Goal: Task Accomplishment & Management: Manage account settings

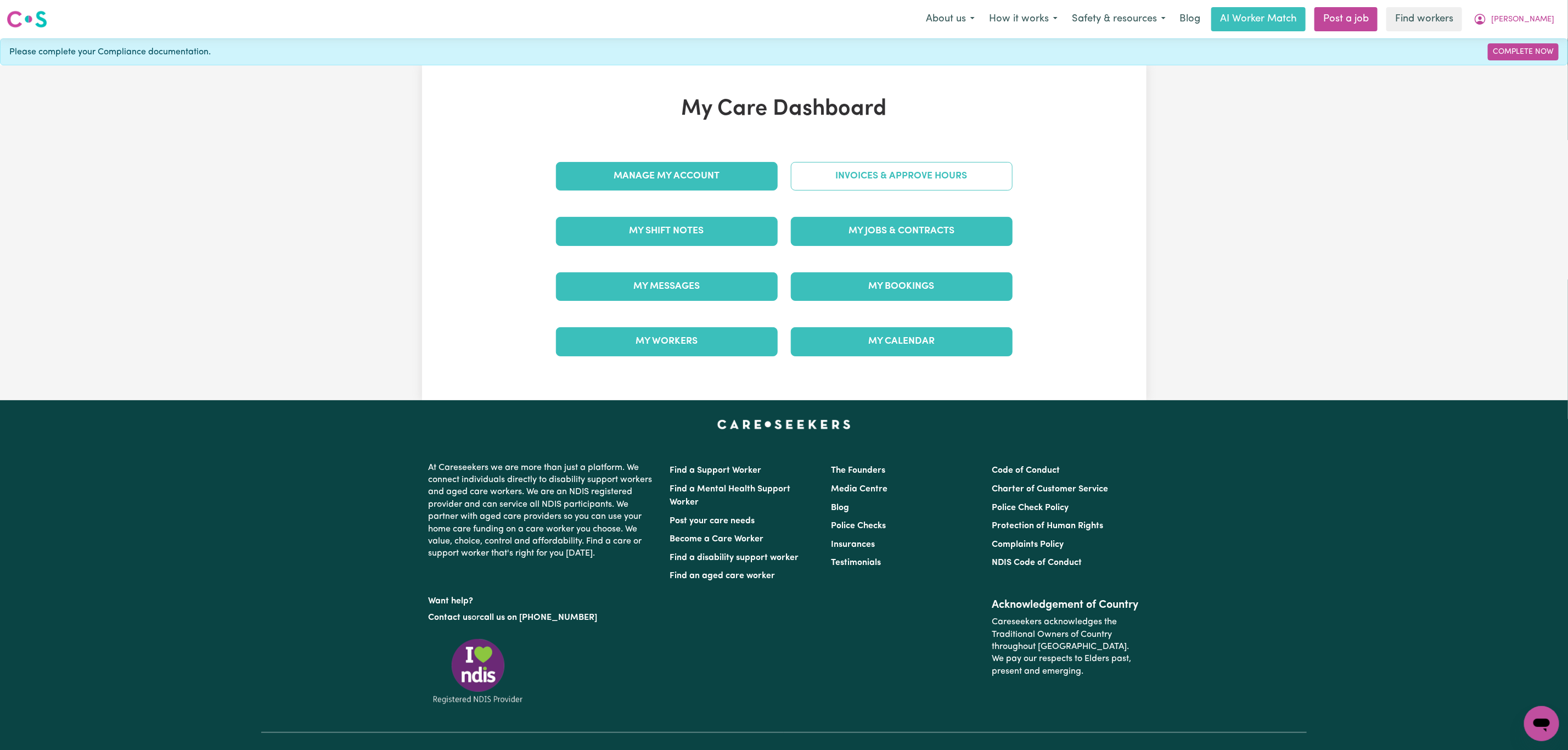
click at [884, 173] on link "Invoices & Approve Hours" at bounding box center [901, 176] width 222 height 29
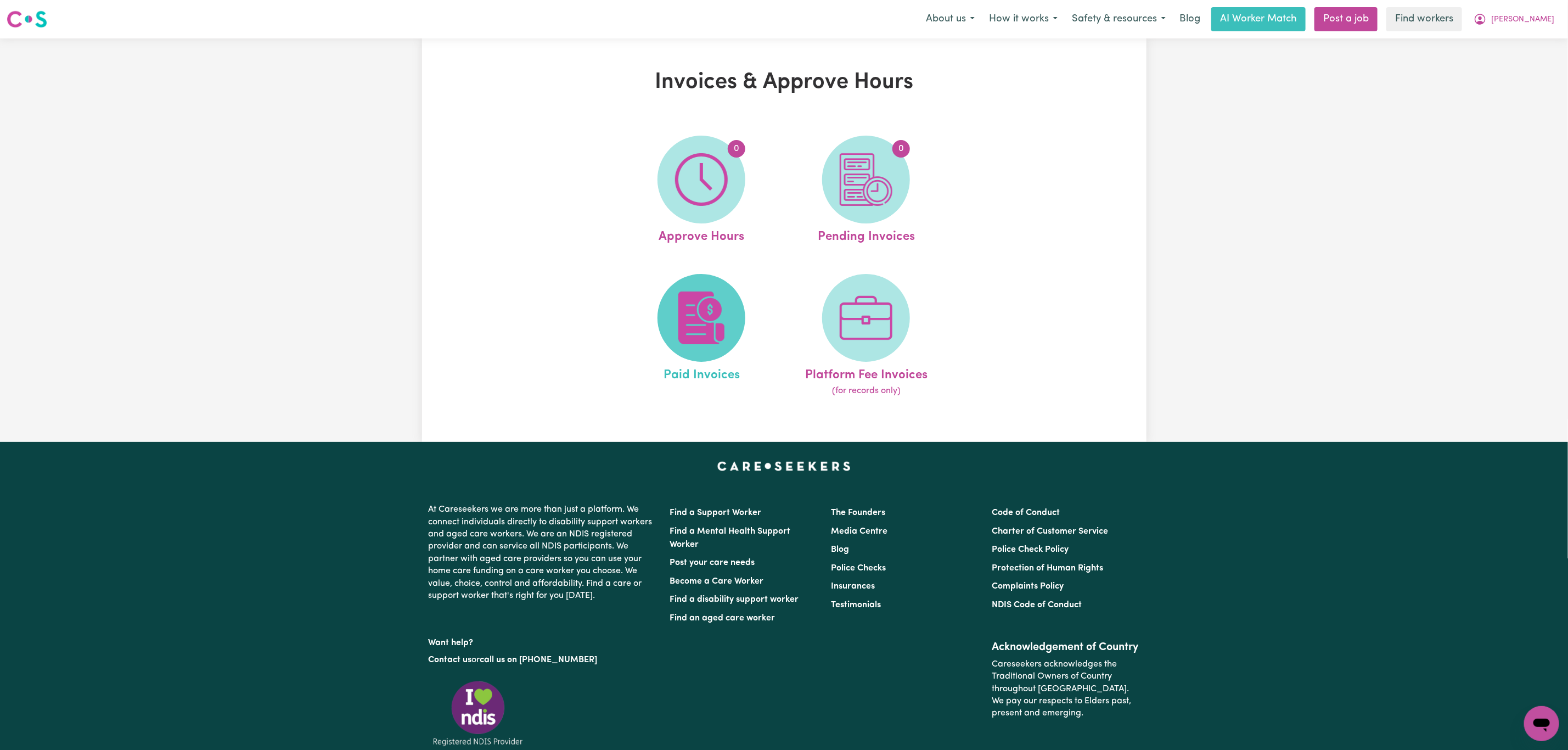
click at [710, 287] on span at bounding box center [701, 318] width 88 height 88
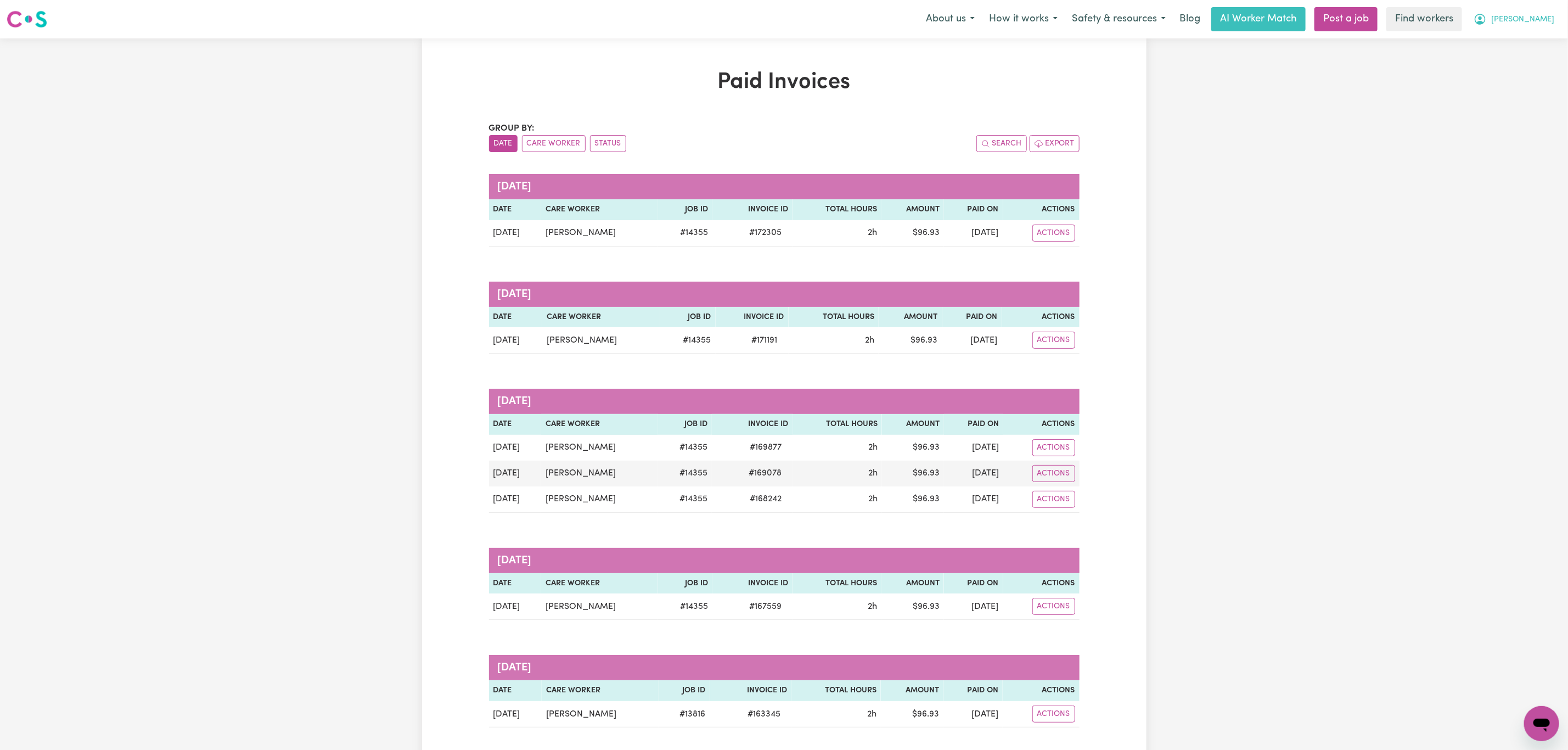
click at [1487, 14] on icon "My Account" at bounding box center [1480, 19] width 13 height 13
click at [1531, 68] on link "Logout" at bounding box center [1517, 63] width 86 height 21
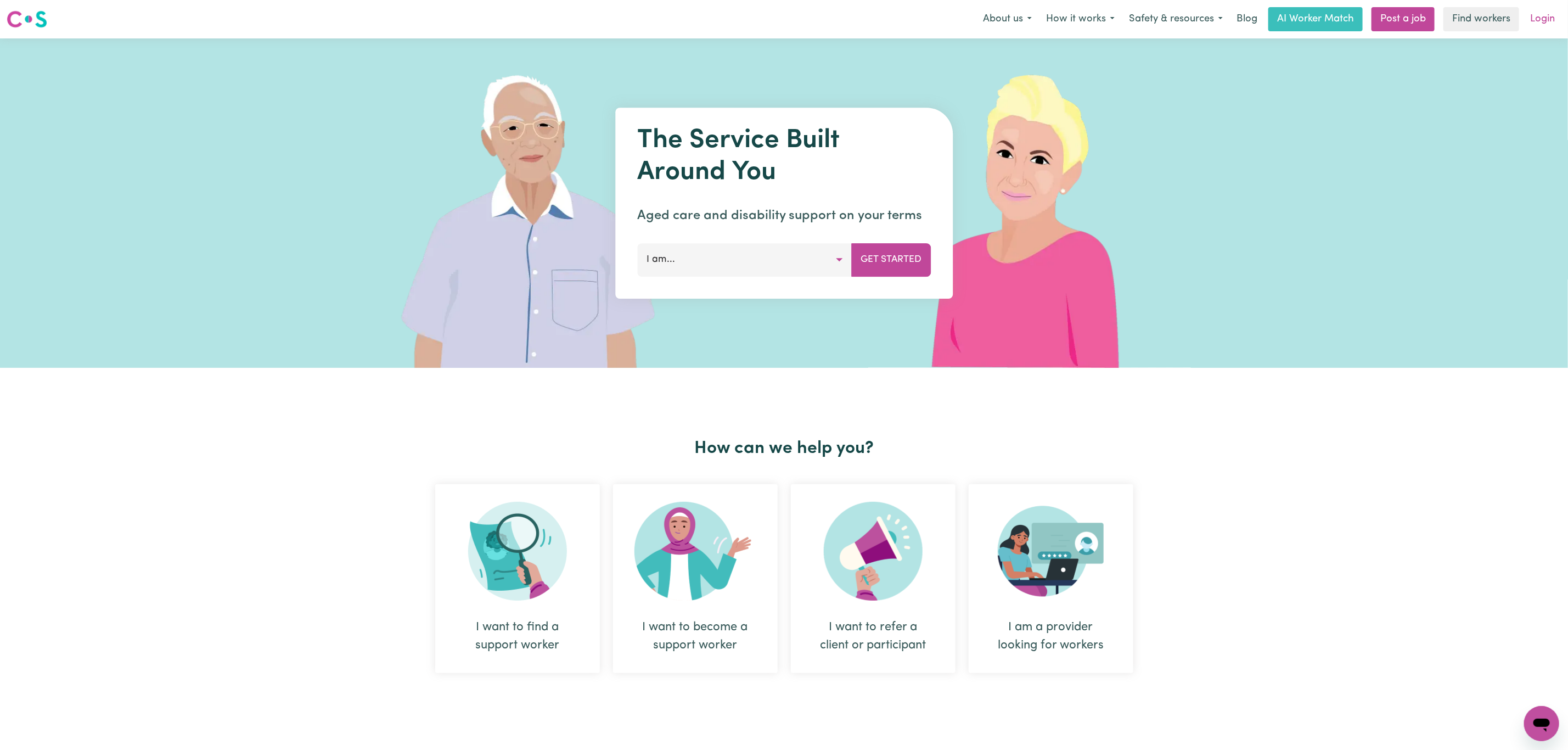
click at [1539, 18] on link "Login" at bounding box center [1542, 19] width 38 height 24
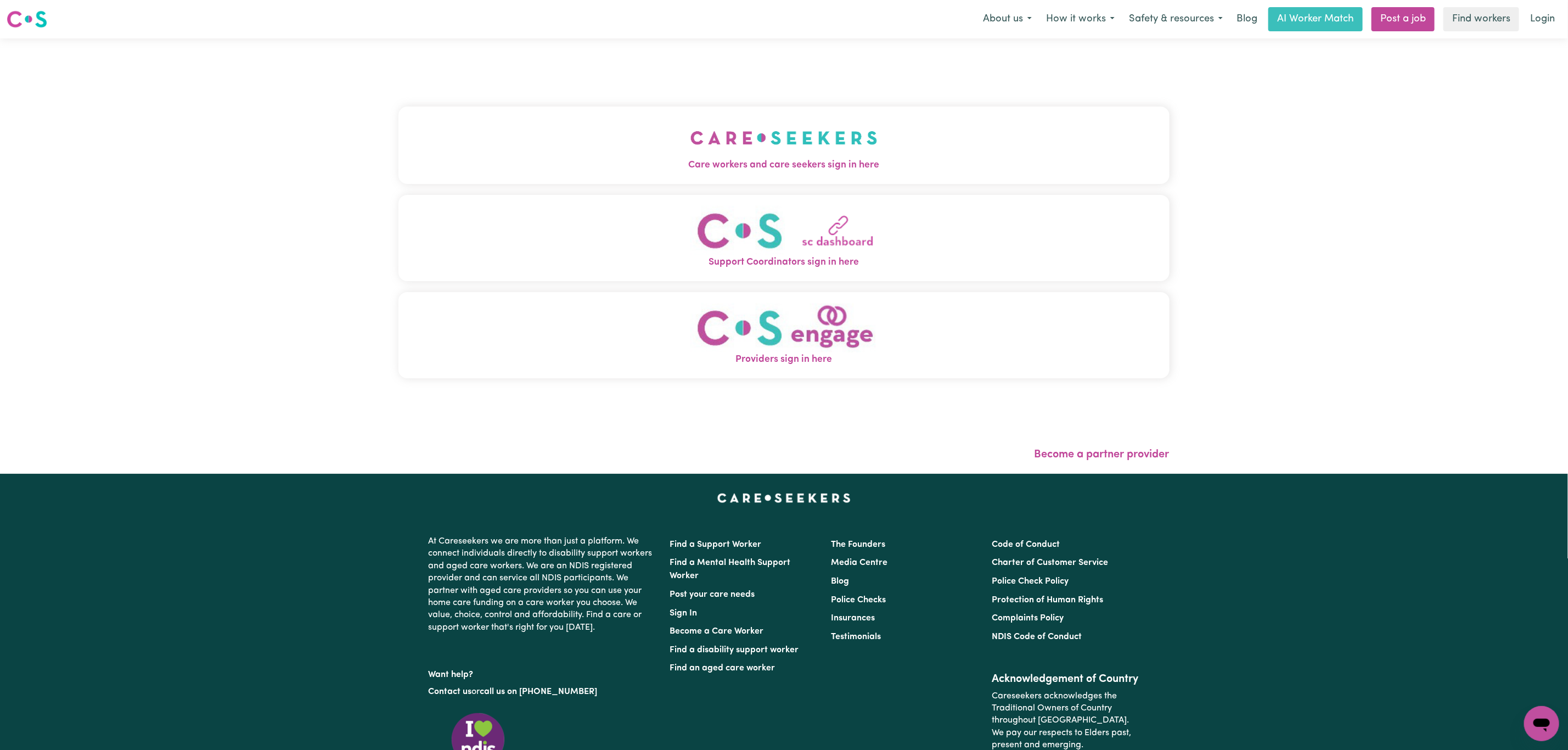
click at [590, 172] on span "Care workers and care seekers sign in here" at bounding box center [784, 165] width 771 height 14
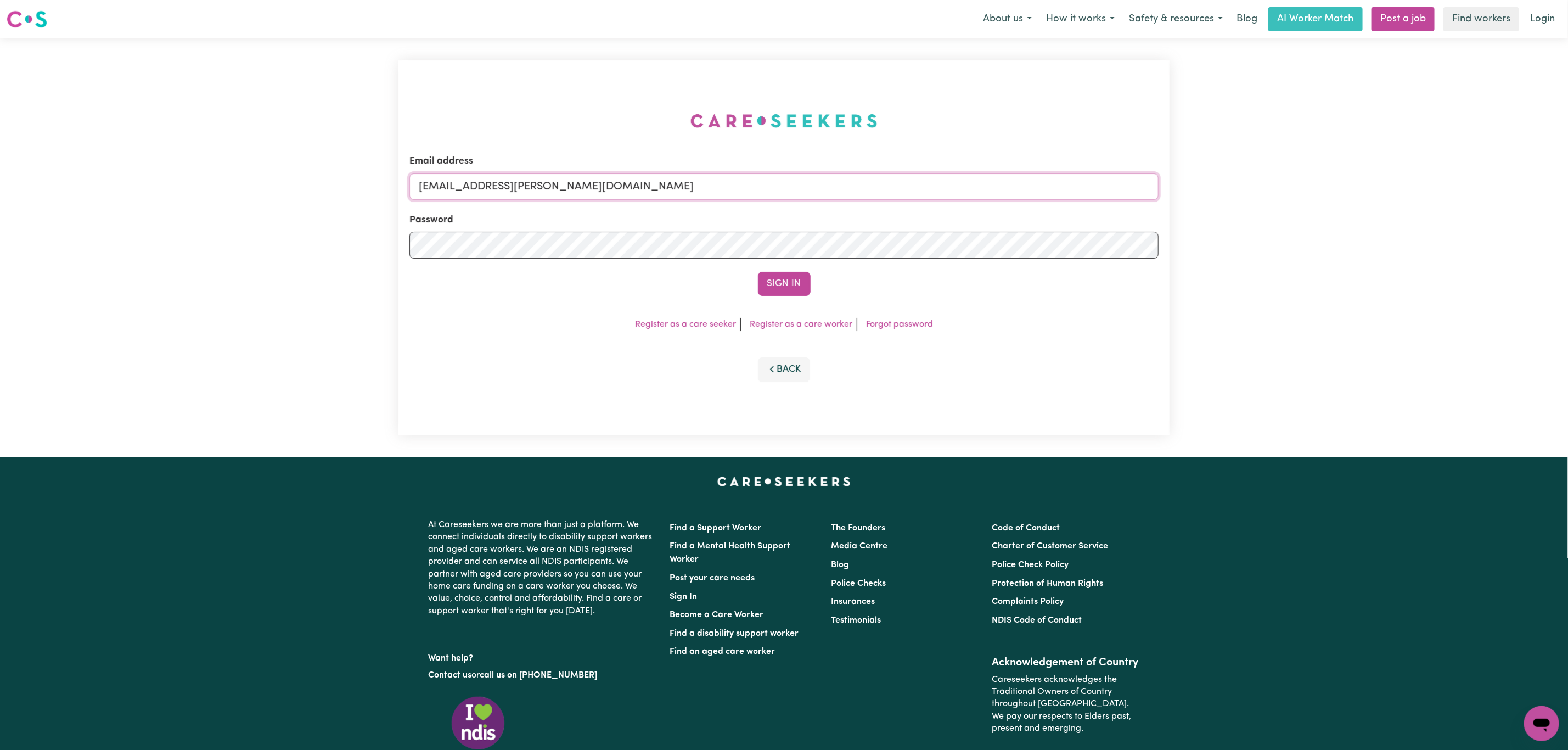
drag, startPoint x: 476, startPoint y: 185, endPoint x: 824, endPoint y: 276, distance: 359.7
click at [861, 189] on input "[EMAIL_ADDRESS][PERSON_NAME][DOMAIN_NAME]" at bounding box center [784, 186] width 749 height 26
paste input "[EMAIL_ADDRESS][DOMAIN_NAME]"
type input "superuser~[EMAIL_ADDRESS][DOMAIN_NAME]"
click at [785, 276] on button "Sign In" at bounding box center [784, 284] width 53 height 24
